Goal: Task Accomplishment & Management: Manage account settings

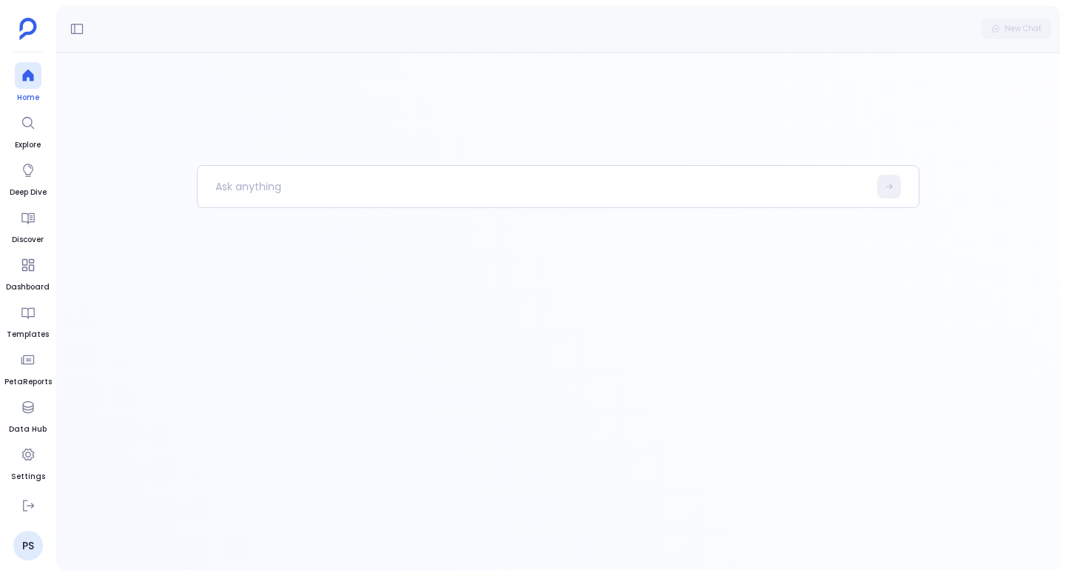
click at [29, 84] on div at bounding box center [28, 75] width 27 height 27
click at [29, 552] on link "PS" at bounding box center [28, 546] width 30 height 30
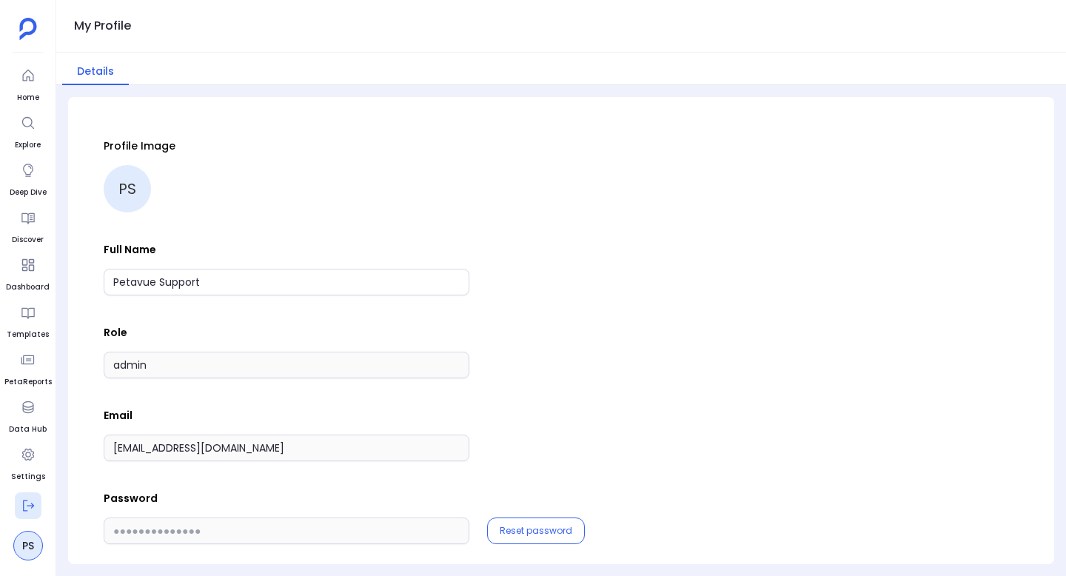
click at [30, 512] on icon at bounding box center [28, 505] width 15 height 15
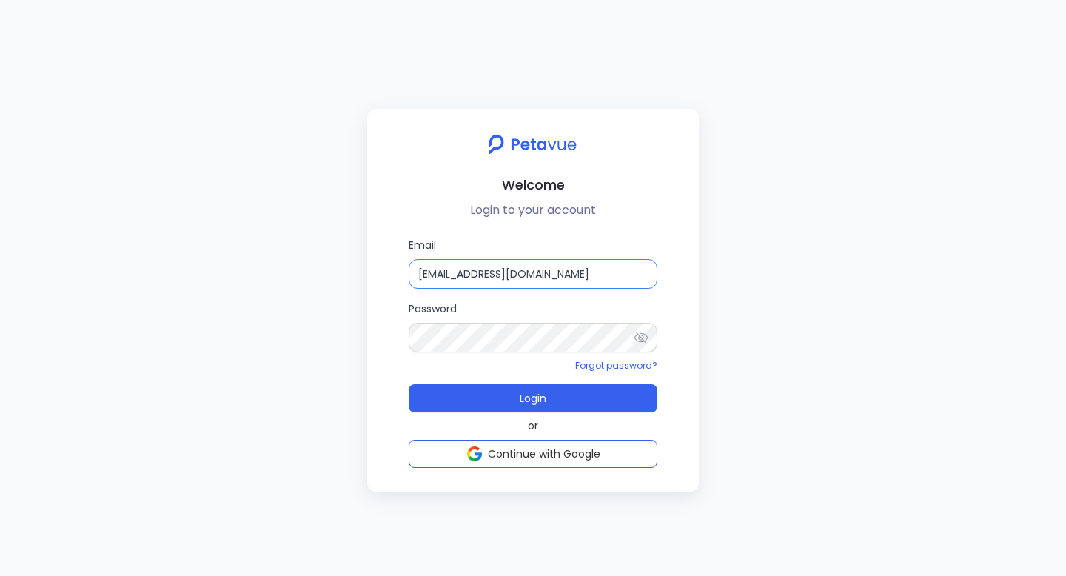
click at [454, 270] on input "[EMAIL_ADDRESS][DOMAIN_NAME]" at bounding box center [533, 274] width 249 height 30
type input "[EMAIL_ADDRESS][DOMAIN_NAME]"
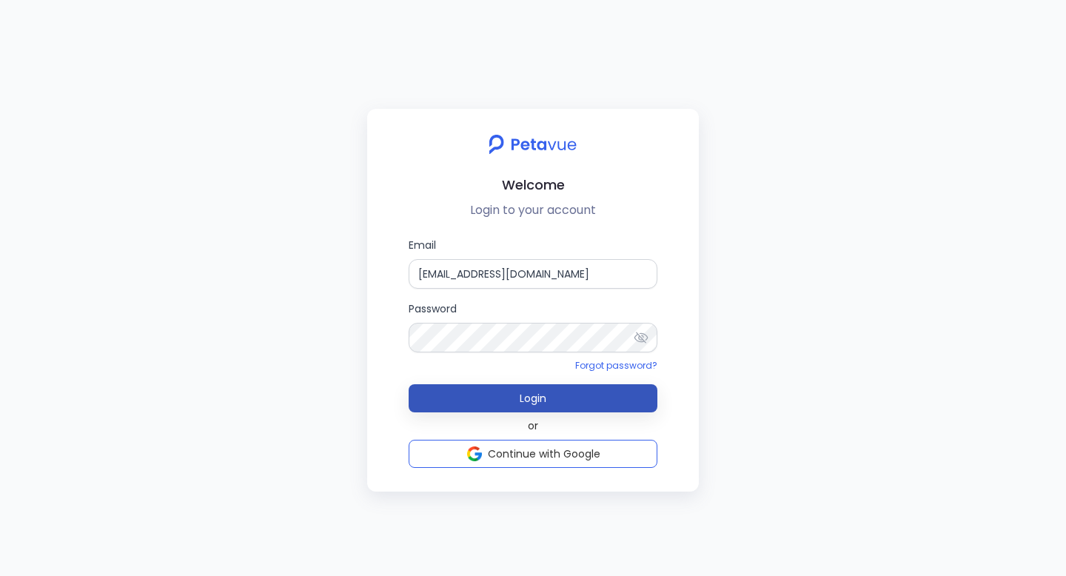
click at [533, 402] on span "Login" at bounding box center [533, 398] width 27 height 15
